Goal: Find specific page/section: Find specific page/section

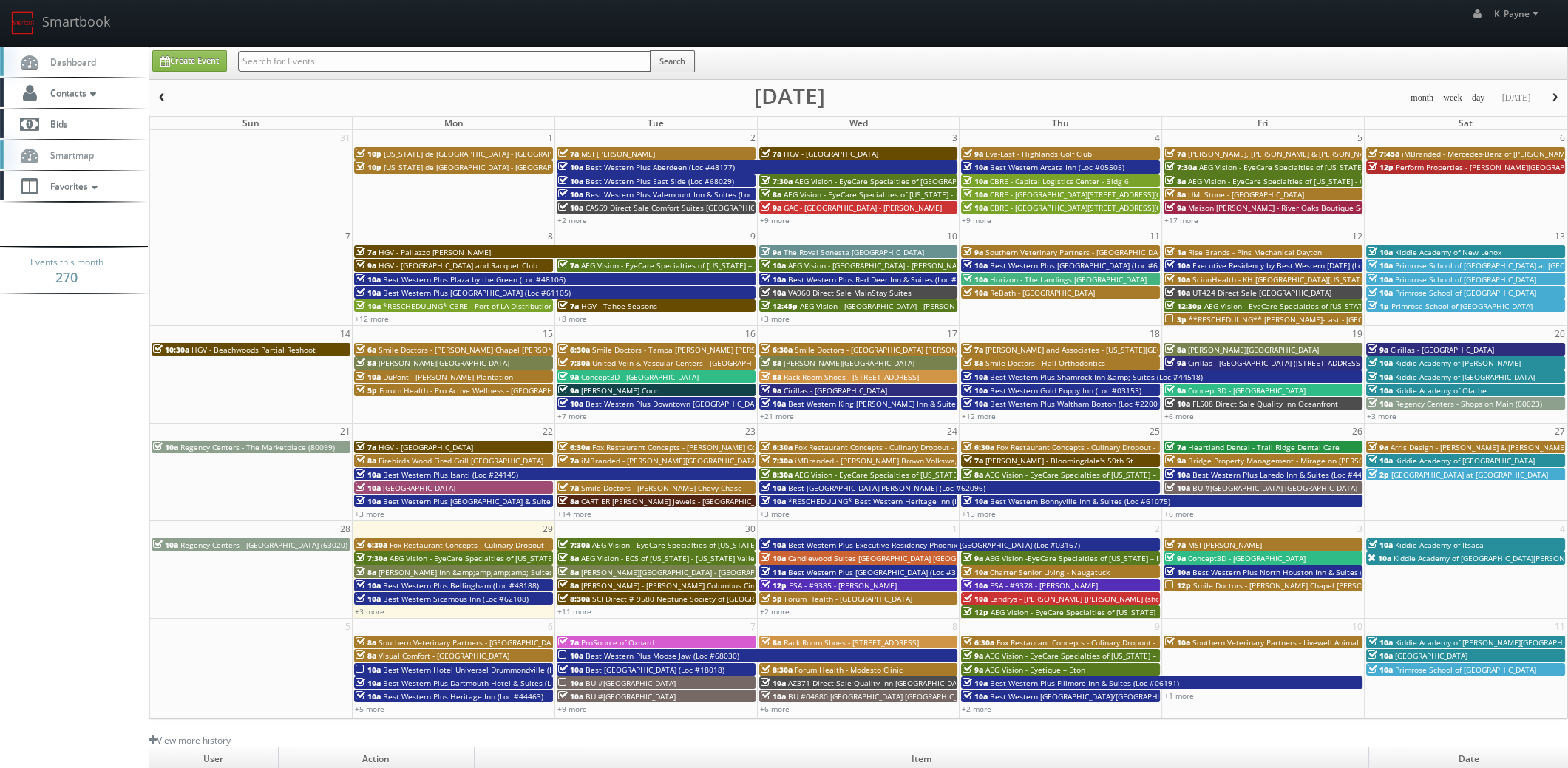
click at [302, 66] on input "text" at bounding box center [444, 61] width 412 height 21
type input "bloomingdales"
click at [679, 57] on button "Search" at bounding box center [672, 61] width 45 height 22
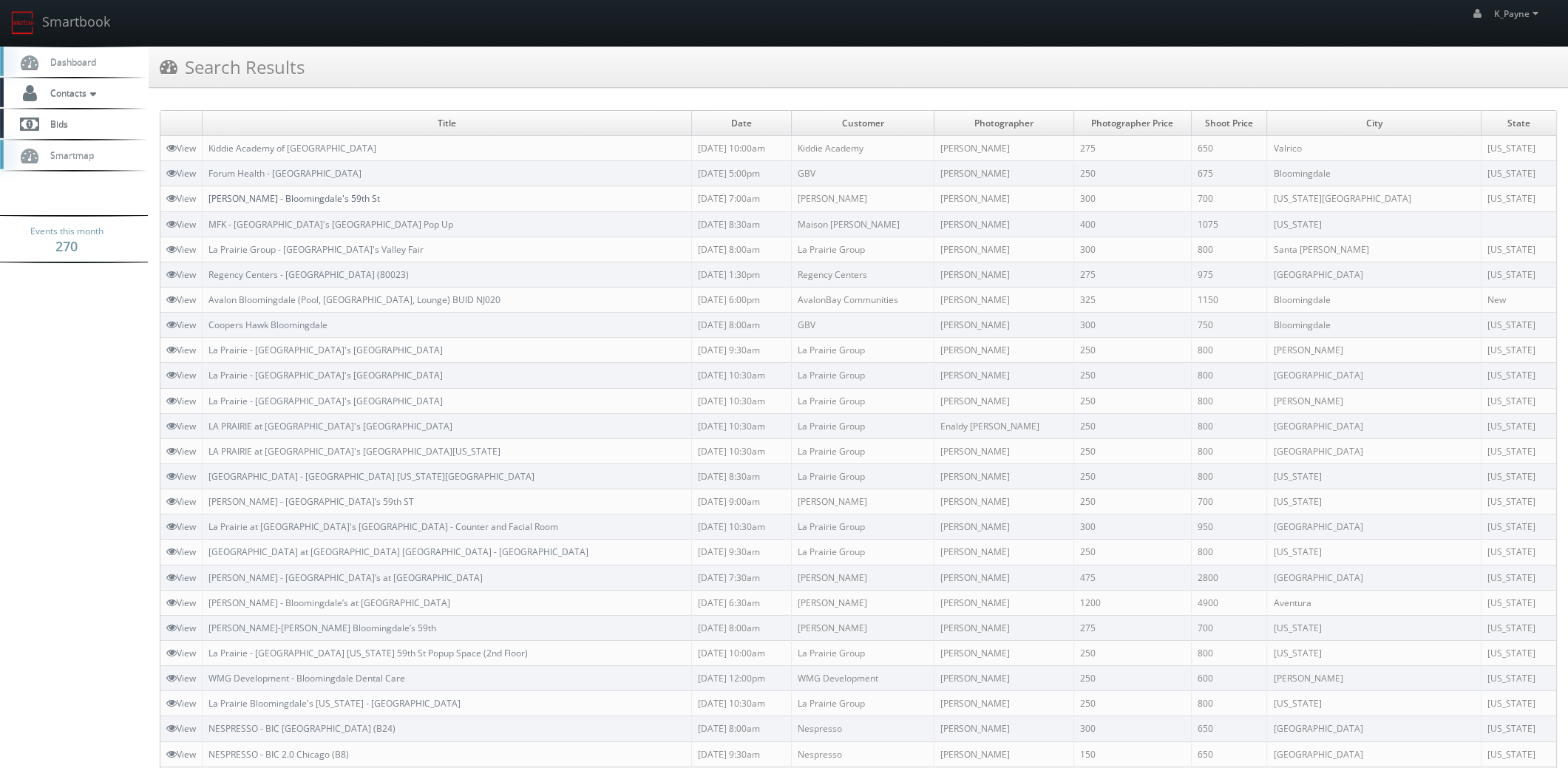
click at [308, 195] on link "[PERSON_NAME] - Bloomingdale's 59th St" at bounding box center [293, 199] width 171 height 13
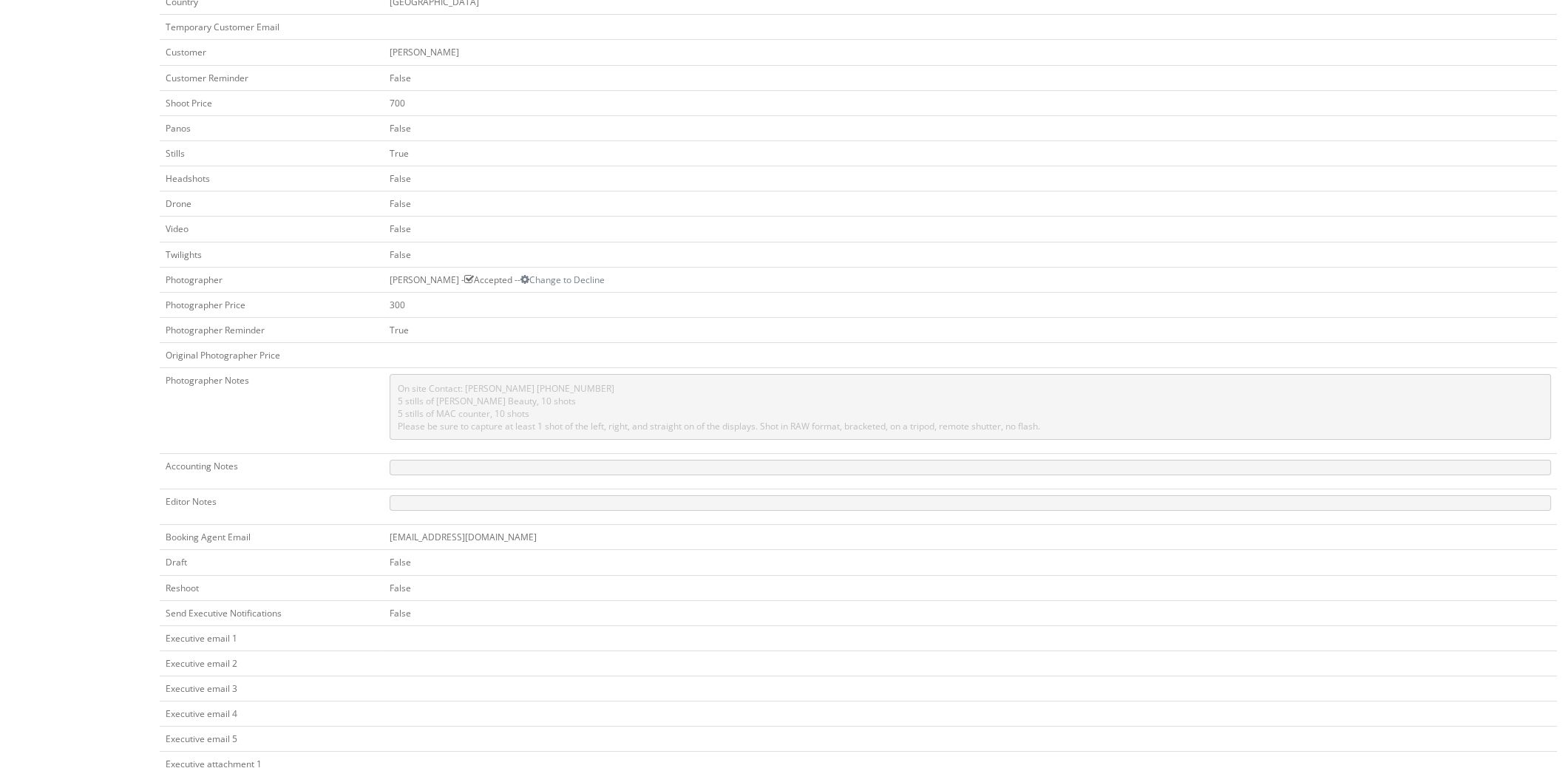
scroll to position [482, 0]
